Goal: Information Seeking & Learning: Learn about a topic

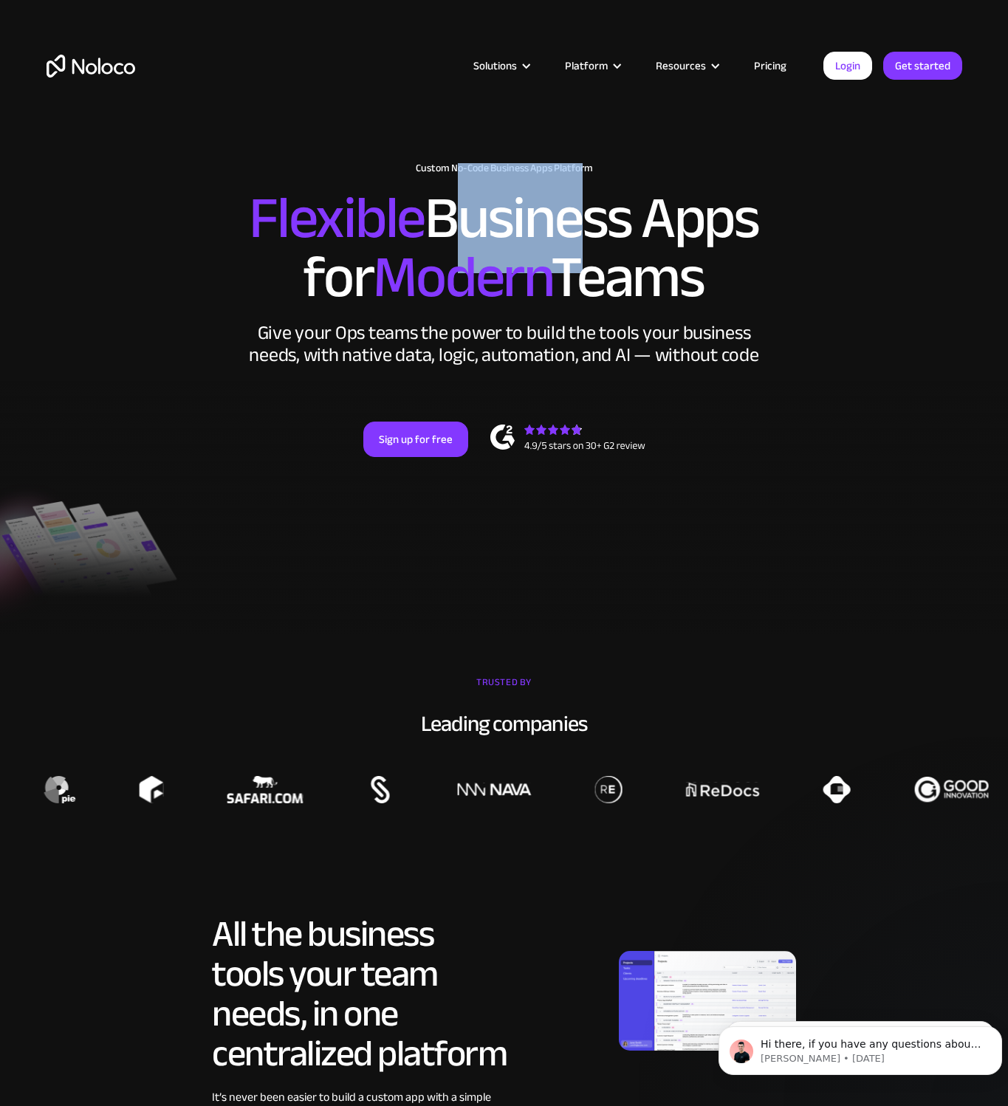
drag, startPoint x: 441, startPoint y: 204, endPoint x: 558, endPoint y: 210, distance: 117.5
click at [558, 210] on h2 "Flexible Business Apps for Modern Teams" at bounding box center [504, 248] width 915 height 118
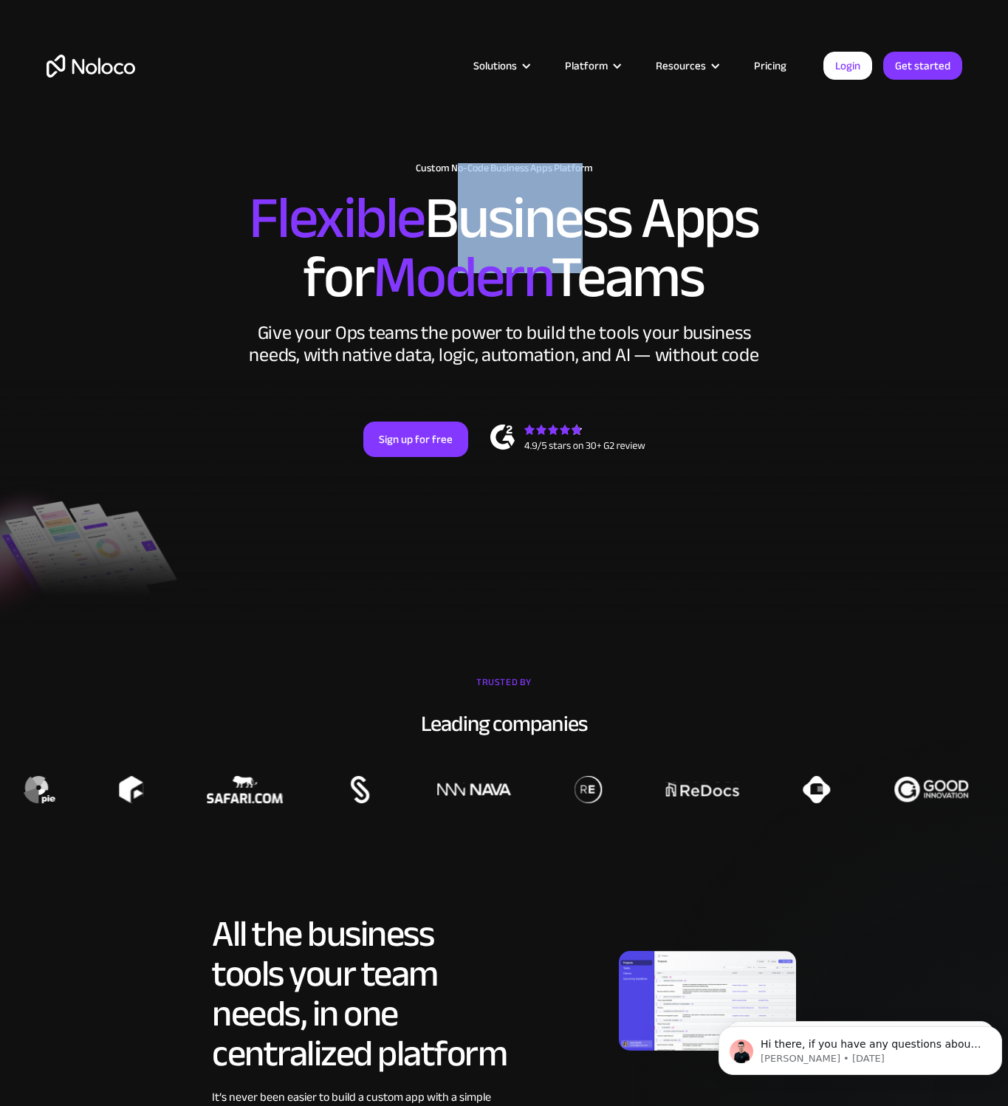
click at [563, 213] on h2 "Flexible Business Apps for Modern Teams" at bounding box center [504, 248] width 915 height 118
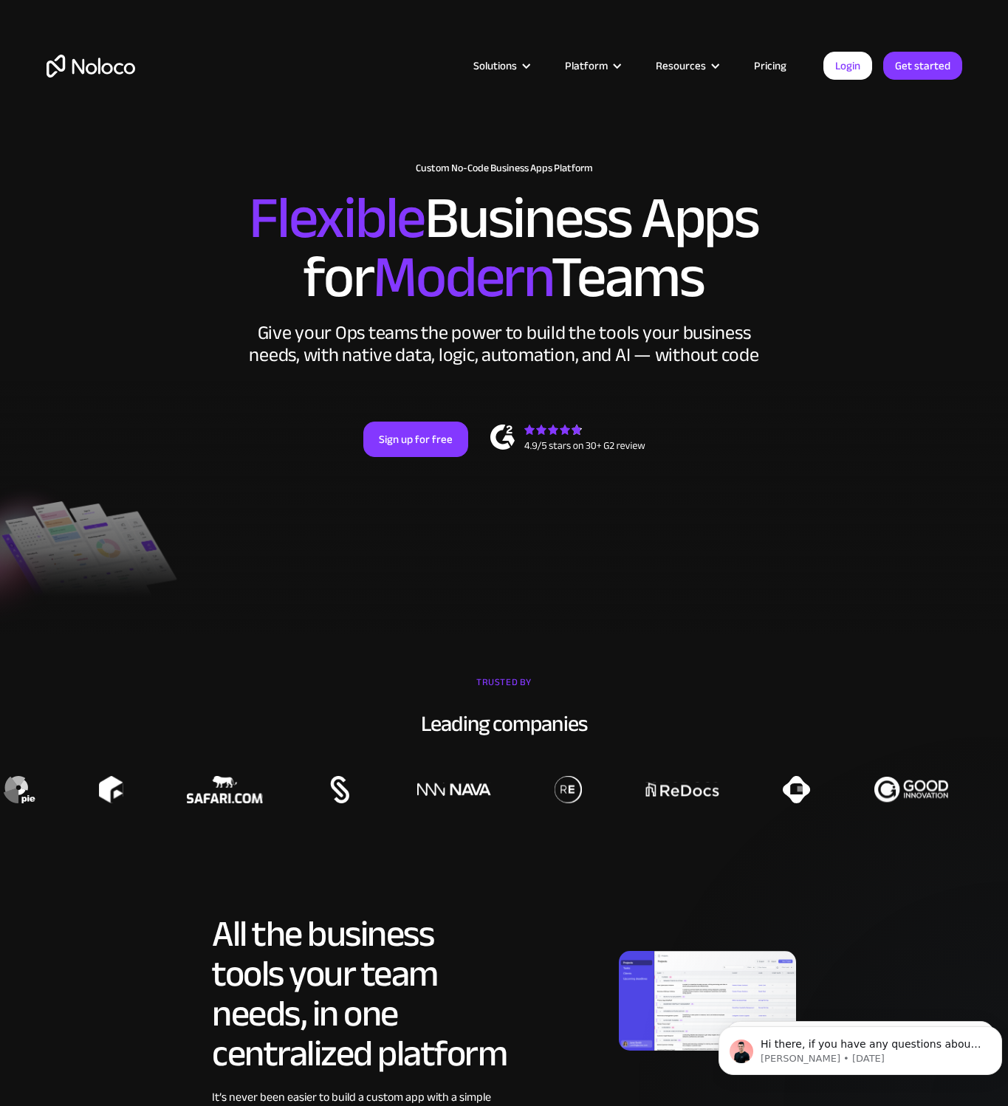
click at [644, 224] on h2 "Flexible Business Apps for Modern Teams" at bounding box center [504, 248] width 915 height 118
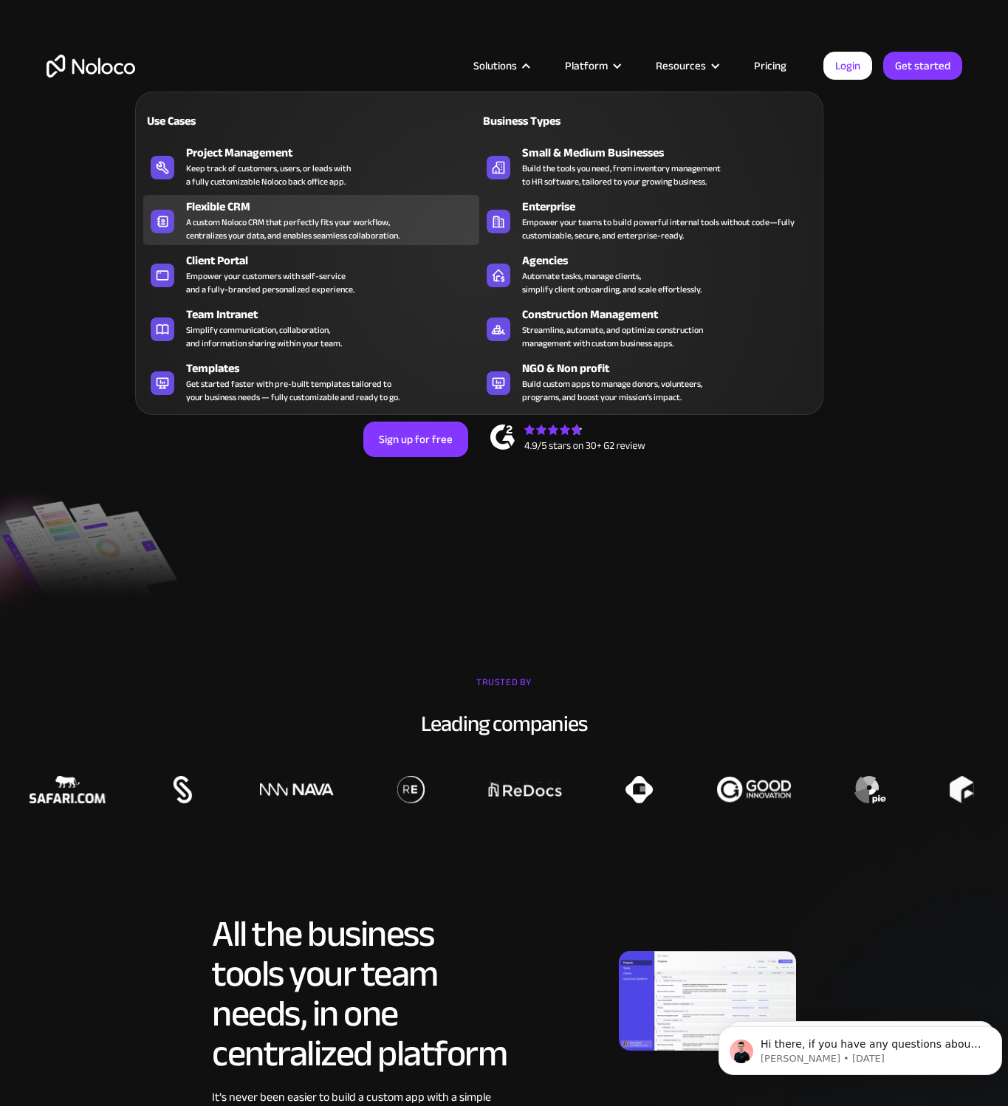
click at [230, 222] on div "A custom Noloco CRM that perfectly fits your workflow, centralizes your data, a…" at bounding box center [292, 229] width 213 height 27
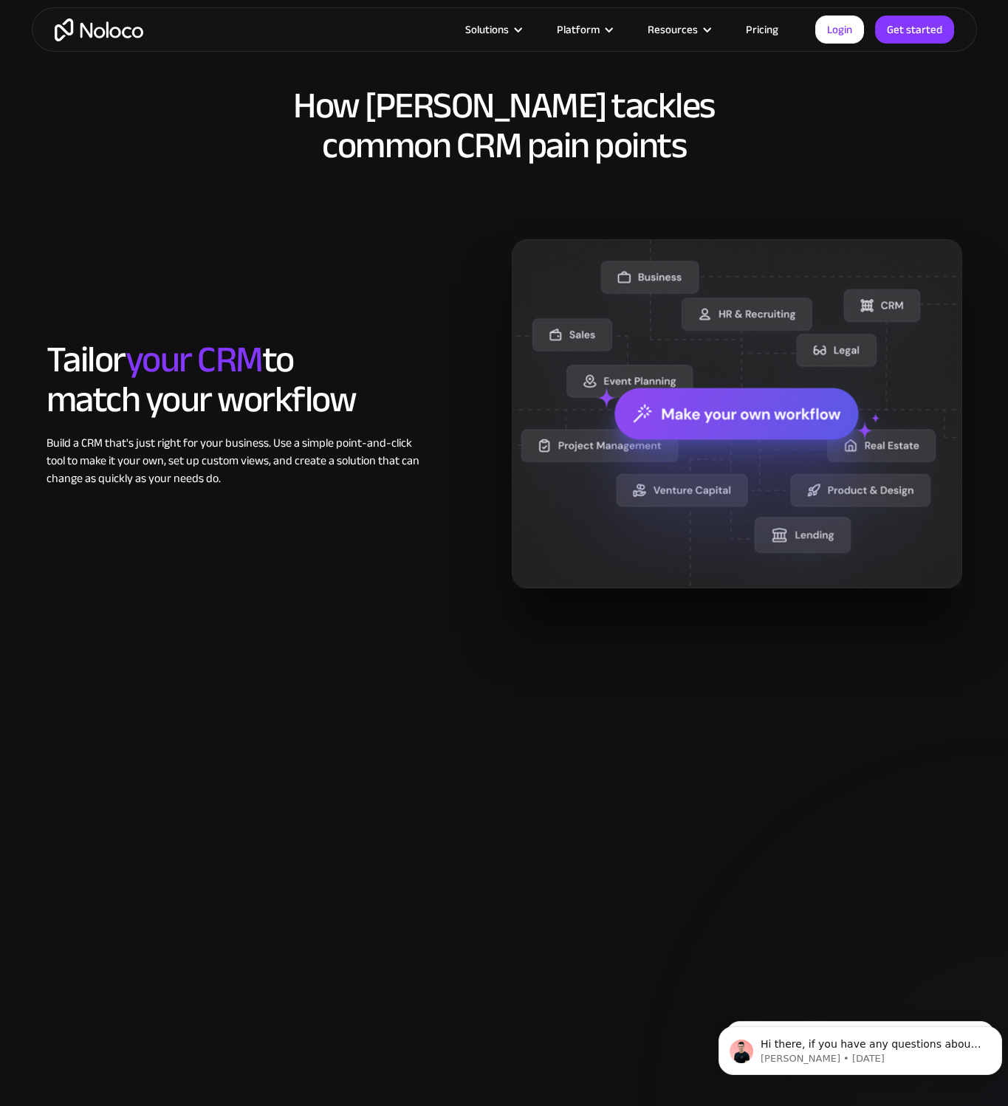
scroll to position [1014, 0]
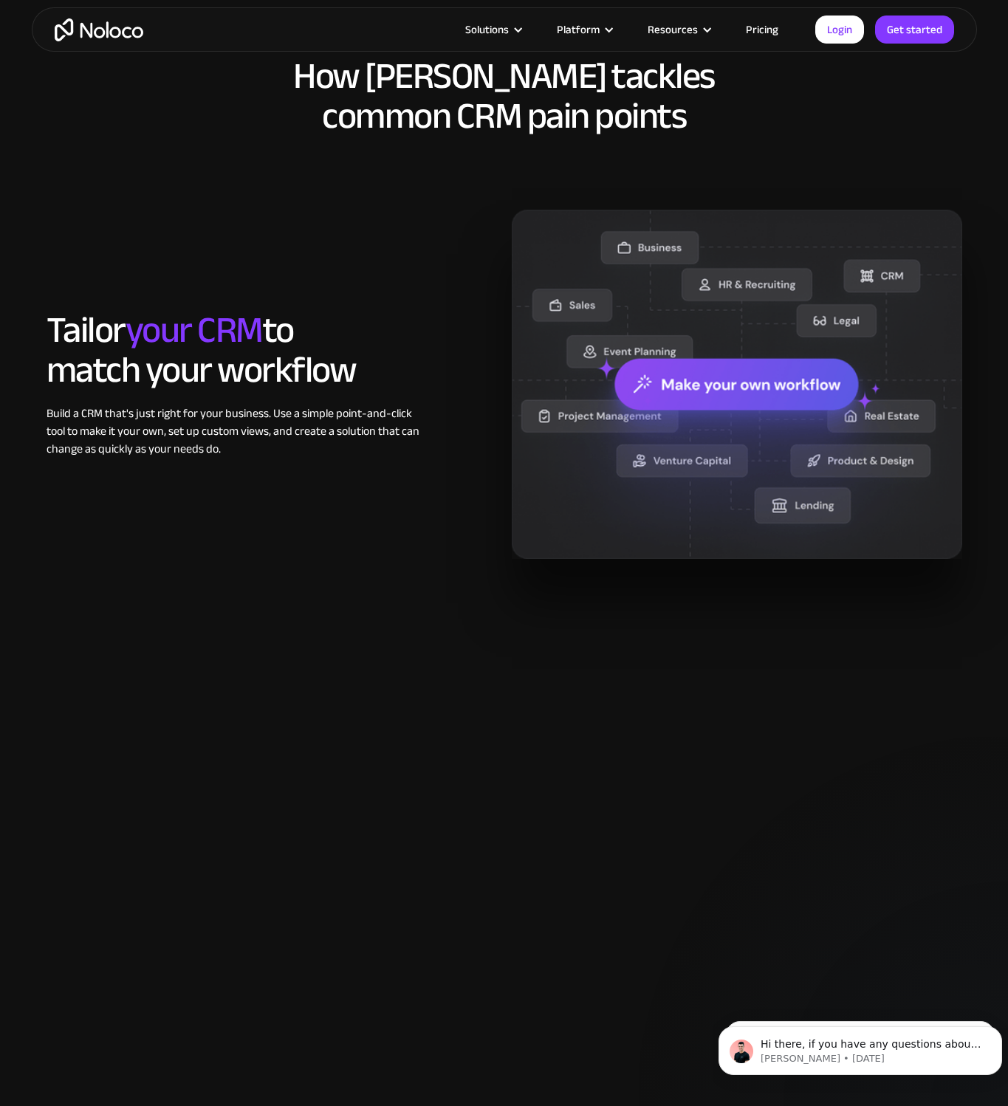
click at [80, 114] on h2 "How Noloco tackles common CRM pain points" at bounding box center [504, 96] width 915 height 80
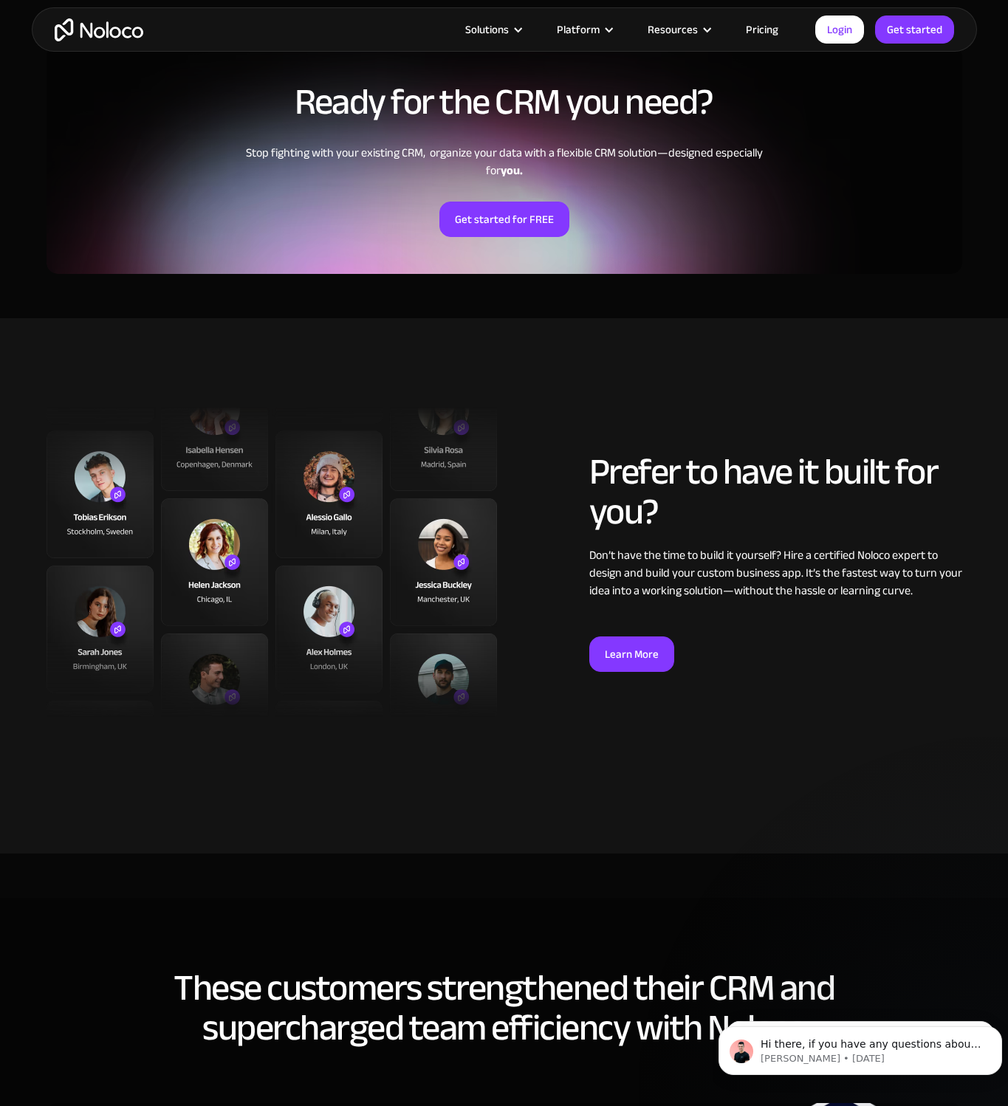
scroll to position [2884, 0]
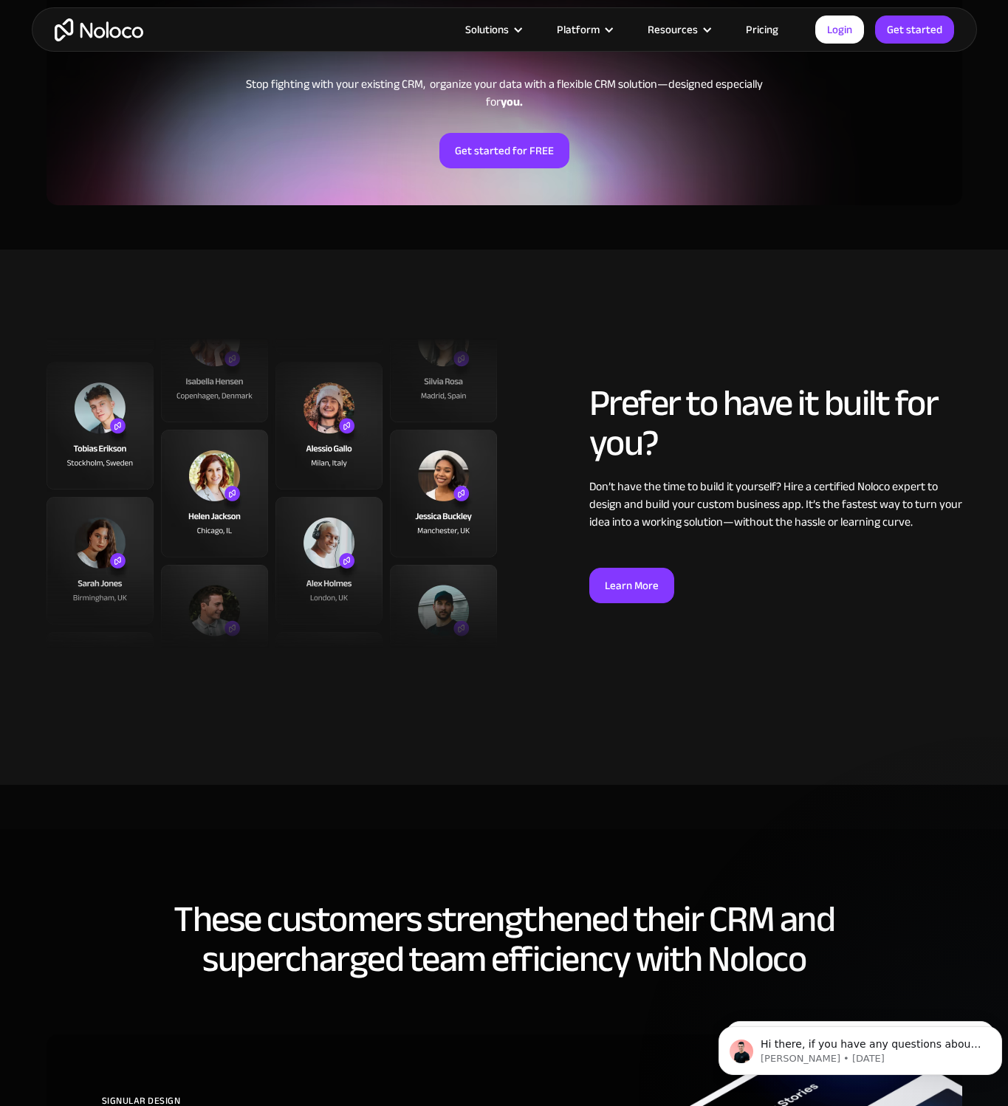
click at [753, 27] on link "Pricing" at bounding box center [761, 29] width 69 height 19
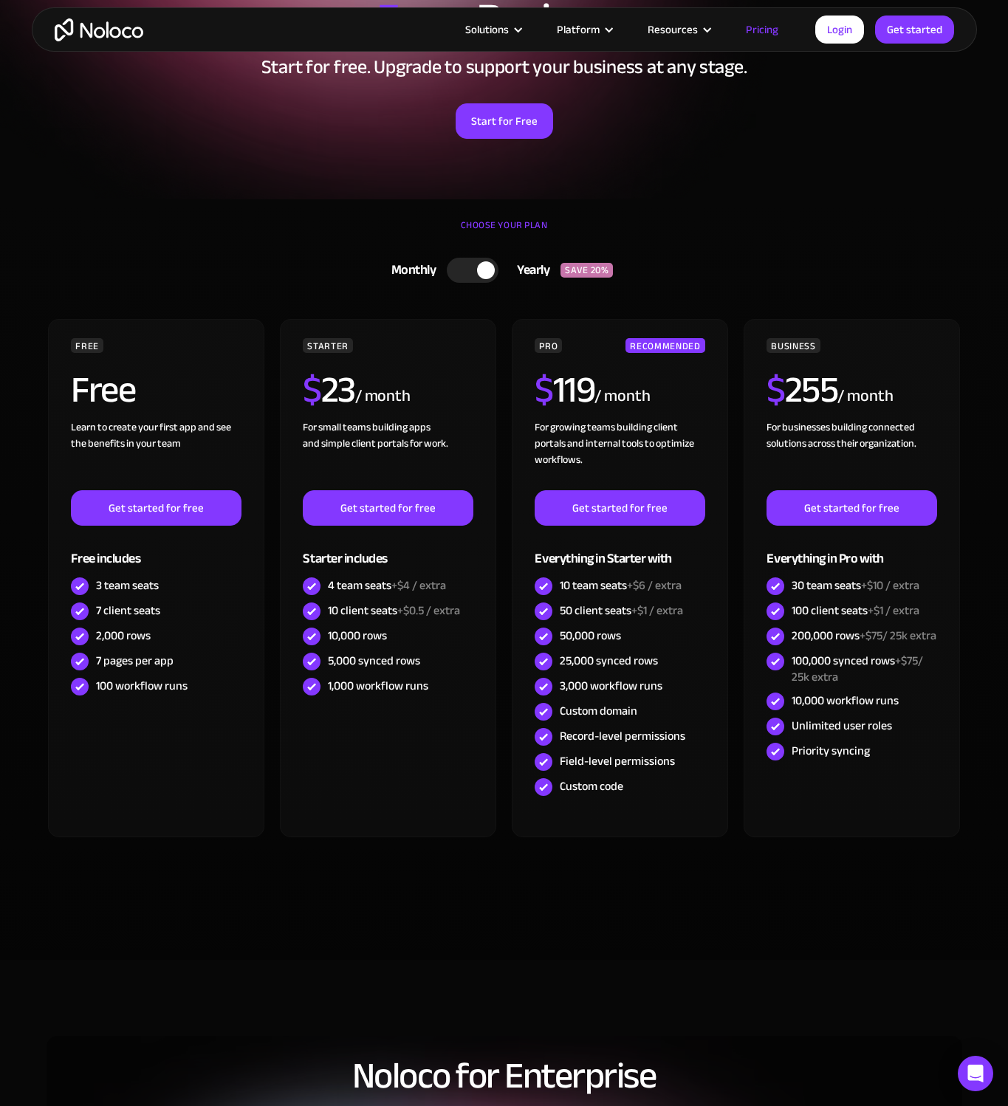
scroll to position [246, 0]
